Goal: Task Accomplishment & Management: Manage account settings

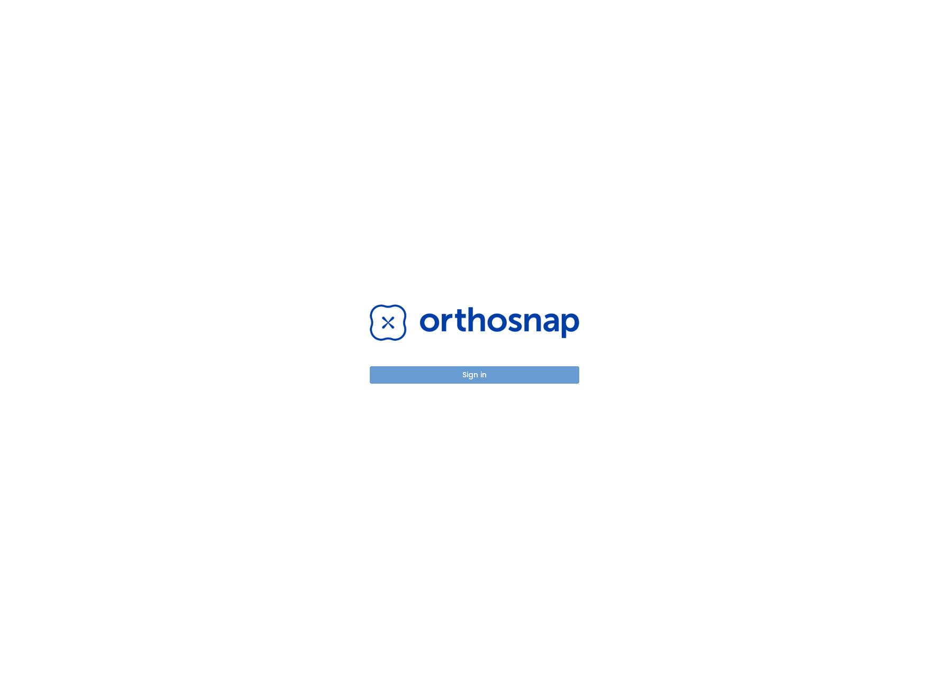
click at [442, 376] on button "Sign in" at bounding box center [475, 374] width 210 height 17
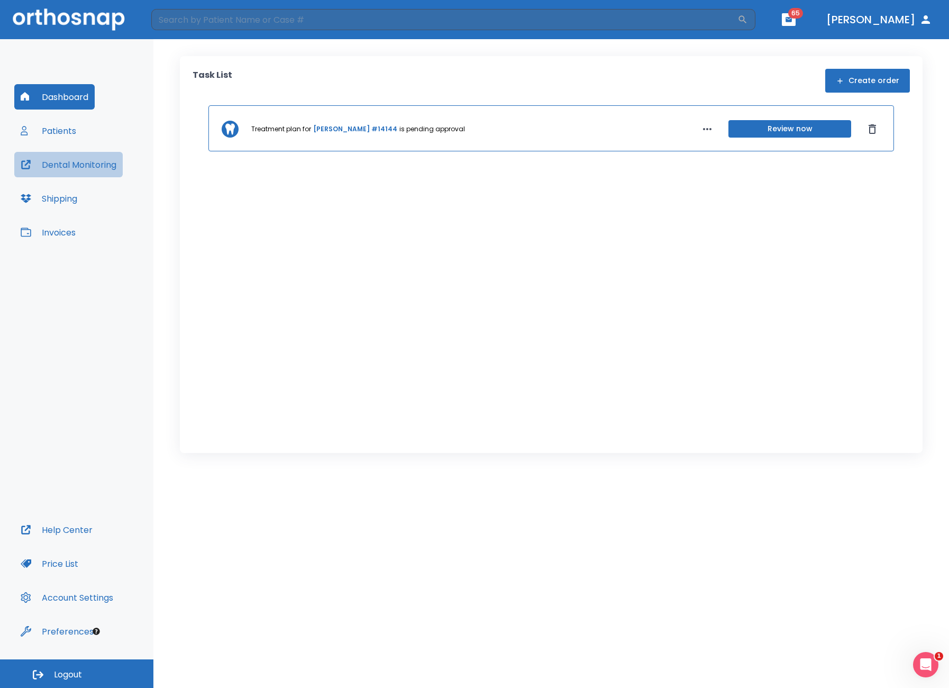
click at [71, 163] on button "Dental Monitoring" at bounding box center [68, 164] width 108 height 25
click at [68, 131] on button "Patients" at bounding box center [48, 130] width 68 height 25
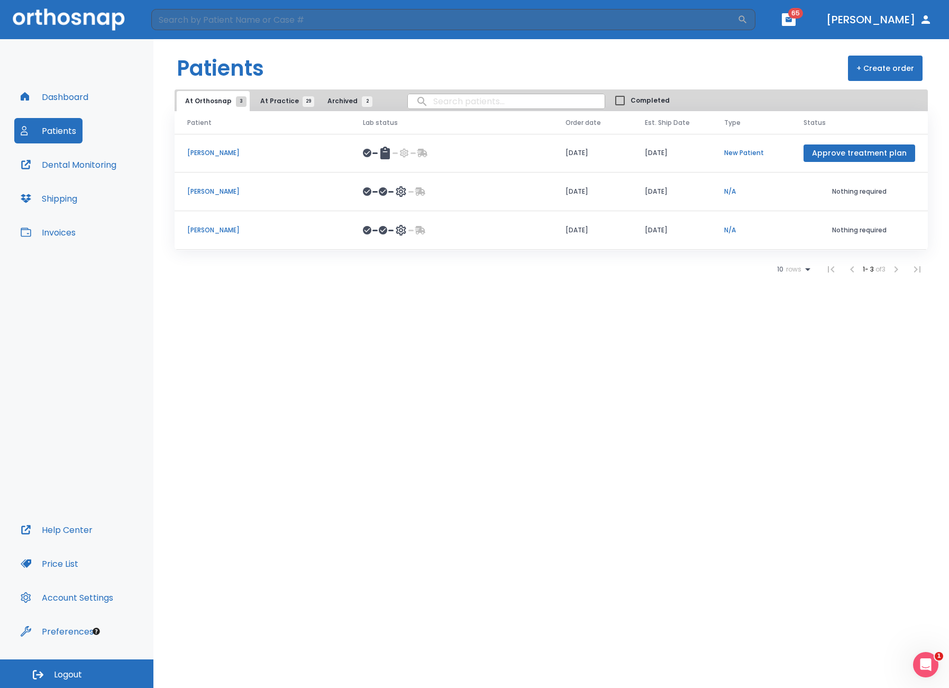
click at [498, 237] on td at bounding box center [451, 230] width 203 height 39
